Goal: Navigation & Orientation: Go to known website

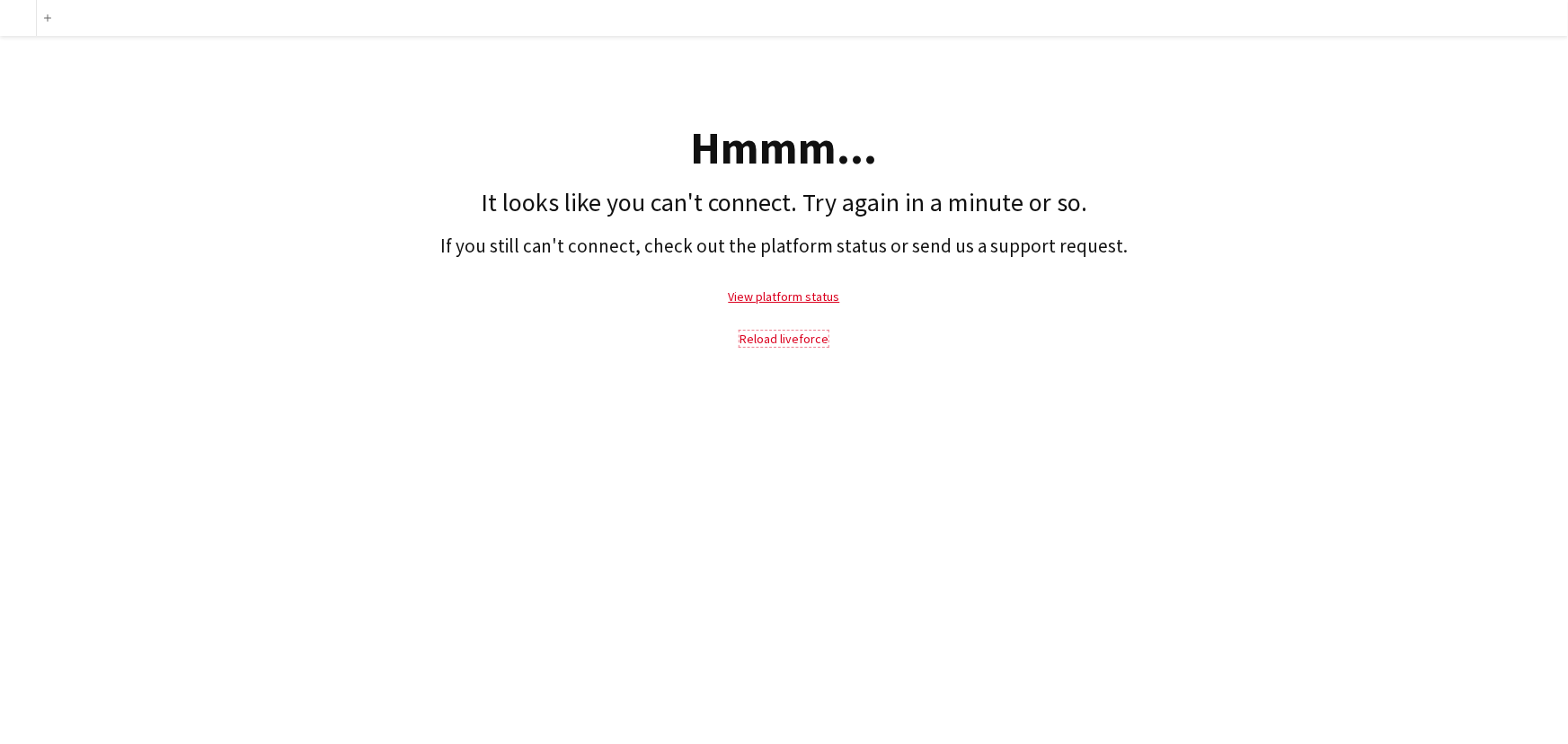
click at [781, 340] on link "Reload liveforce" at bounding box center [784, 338] width 89 height 16
